Goal: Transaction & Acquisition: Purchase product/service

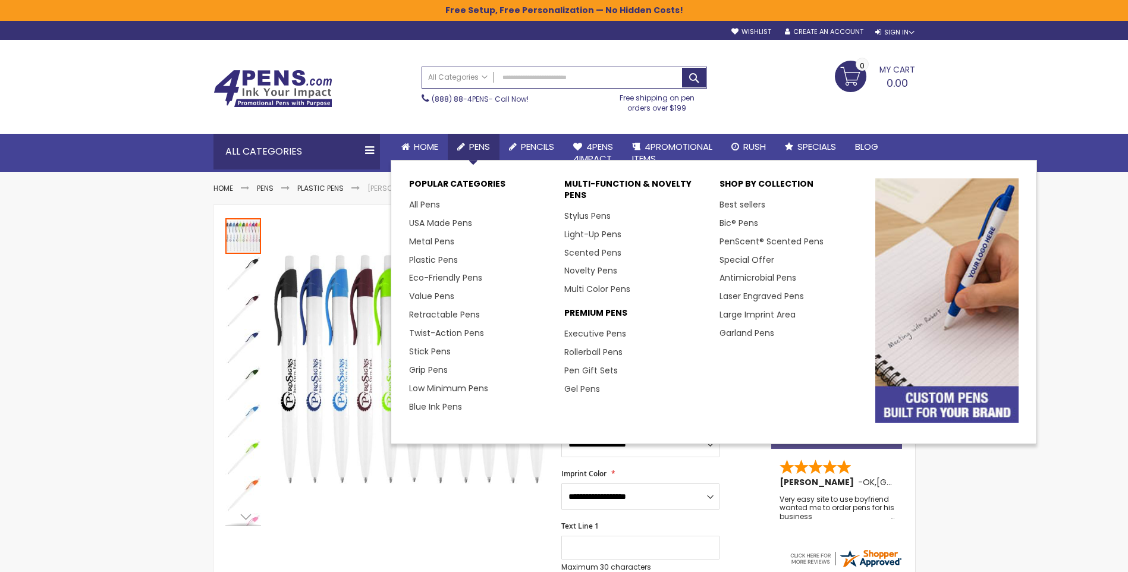
click at [474, 145] on span "Pens" at bounding box center [479, 146] width 21 height 12
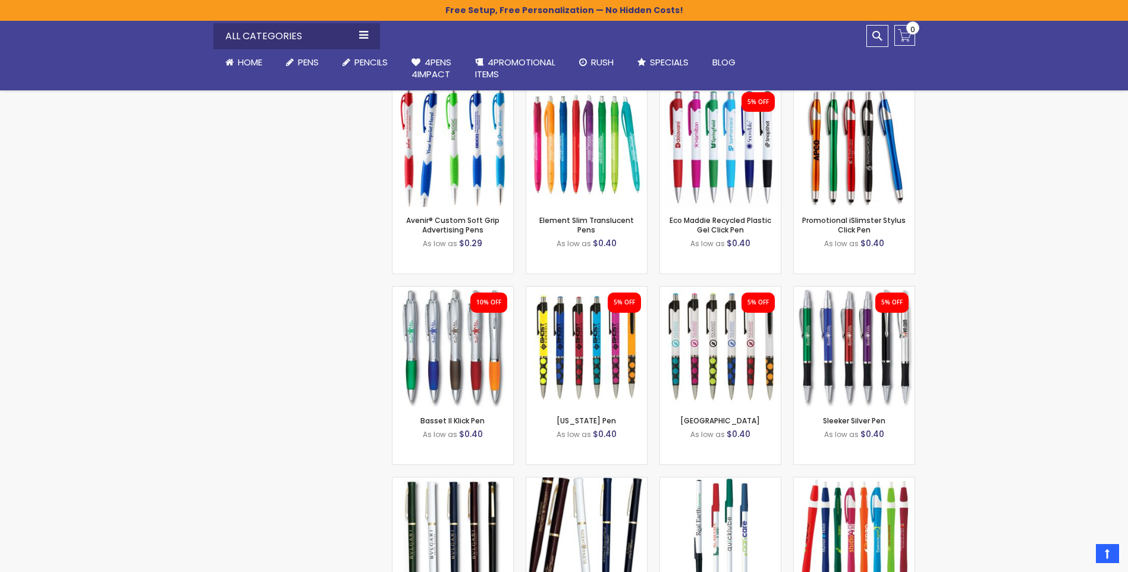
scroll to position [2616, 0]
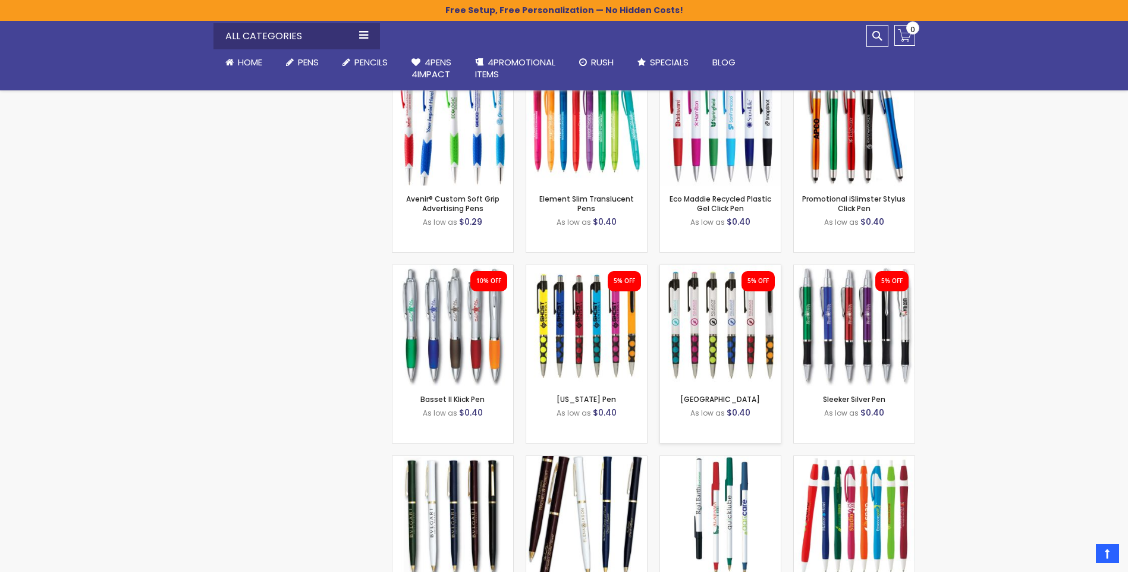
click at [705, 321] on img at bounding box center [720, 325] width 121 height 121
click at [830, 338] on img at bounding box center [854, 325] width 121 height 121
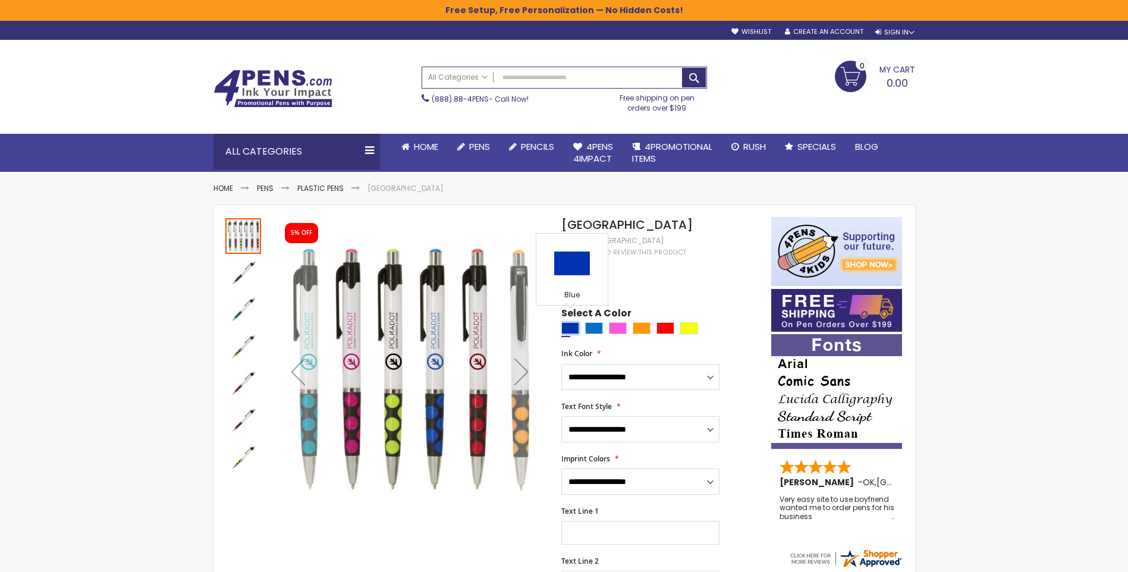
click at [570, 322] on div "Blue" at bounding box center [570, 328] width 18 height 12
type input "****"
